Goal: Find specific page/section: Find specific page/section

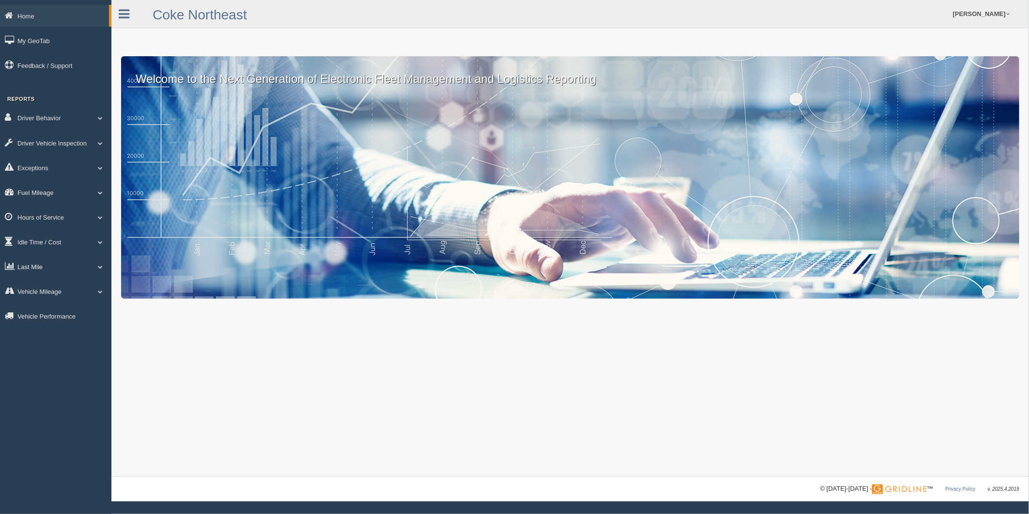
click at [37, 268] on link "Last Mile" at bounding box center [55, 266] width 111 height 22
click at [61, 297] on link "Planned Vs Actual" at bounding box center [63, 288] width 92 height 17
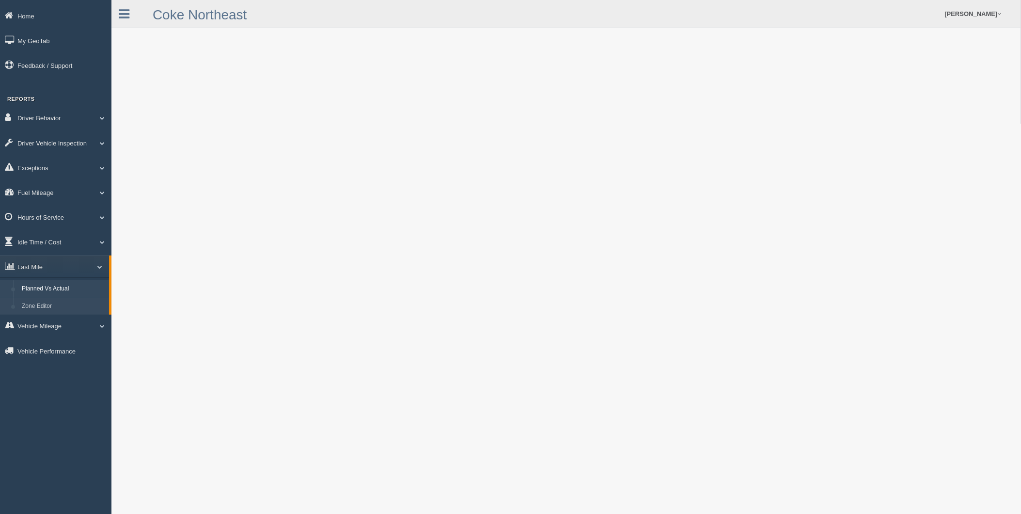
click at [39, 309] on link "Zone Editor" at bounding box center [63, 306] width 92 height 17
